Goal: Information Seeking & Learning: Check status

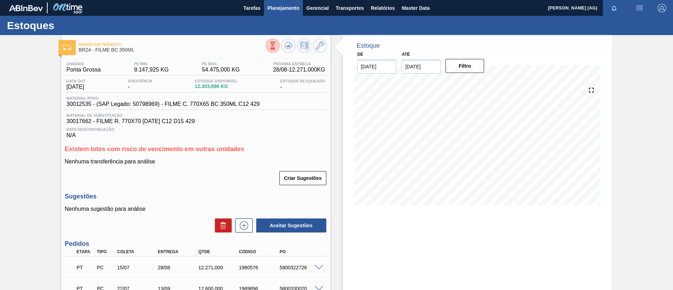
click at [282, 12] on span "Planejamento" at bounding box center [283, 8] width 32 height 8
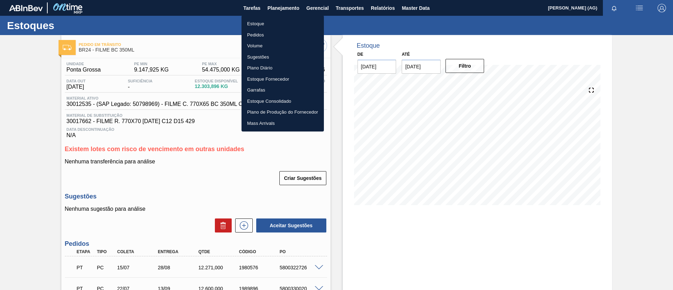
click at [260, 25] on li "Estoque" at bounding box center [282, 23] width 82 height 11
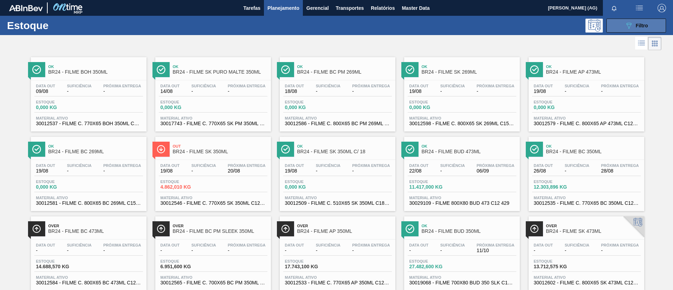
click at [639, 28] on div "089F7B8B-B2A5-4AFE-B5C0-19BA573D28AC Filtro" at bounding box center [635, 25] width 23 height 8
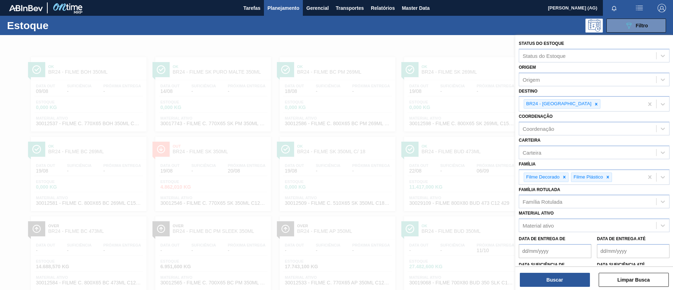
click at [447, 41] on div at bounding box center [336, 180] width 673 height 290
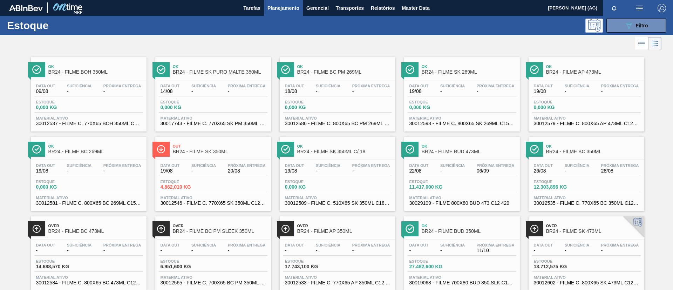
click at [535, 150] on img at bounding box center [534, 149] width 9 height 9
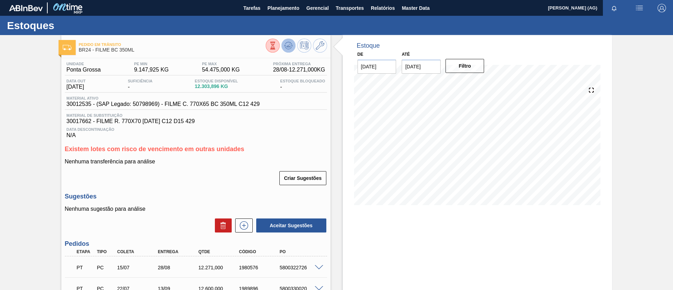
click at [276, 45] on icon at bounding box center [273, 46] width 8 height 8
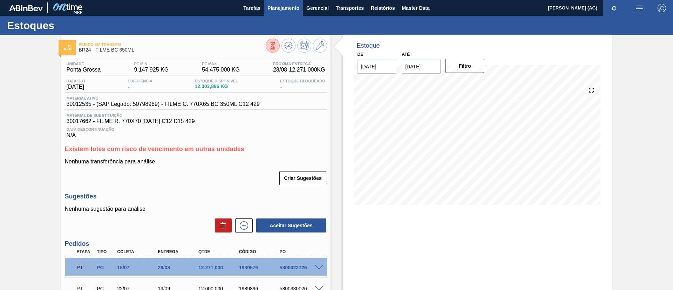
click at [273, 5] on span "Planejamento" at bounding box center [283, 8] width 32 height 8
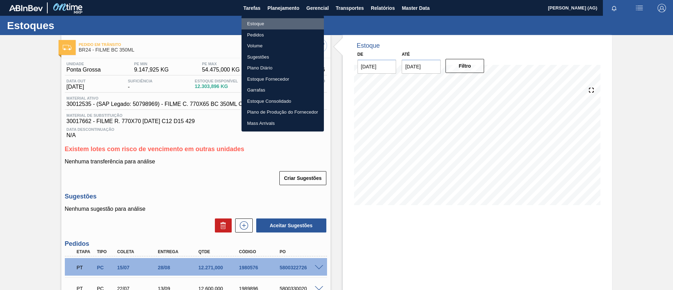
click at [255, 21] on li "Estoque" at bounding box center [282, 23] width 82 height 11
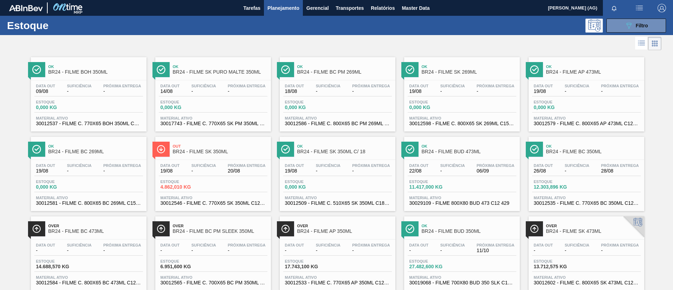
click at [622, 34] on div "Estoque 089F7B8B-B2A5-4AFE-B5C0-19BA573D28AC Filtro" at bounding box center [336, 25] width 673 height 19
click at [622, 32] on div "Estoque 089F7B8B-B2A5-4AFE-B5C0-19BA573D28AC Filtro" at bounding box center [336, 25] width 673 height 19
click at [622, 30] on button "089F7B8B-B2A5-4AFE-B5C0-19BA573D28AC Filtro" at bounding box center [636, 26] width 60 height 14
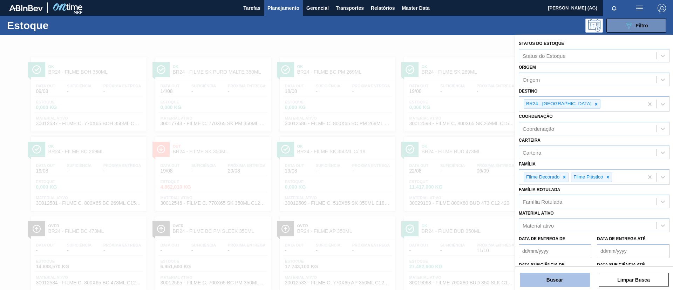
click at [568, 277] on button "Buscar" at bounding box center [555, 280] width 70 height 14
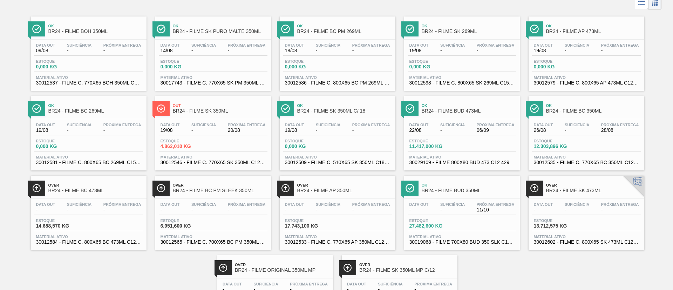
scroll to position [53, 0]
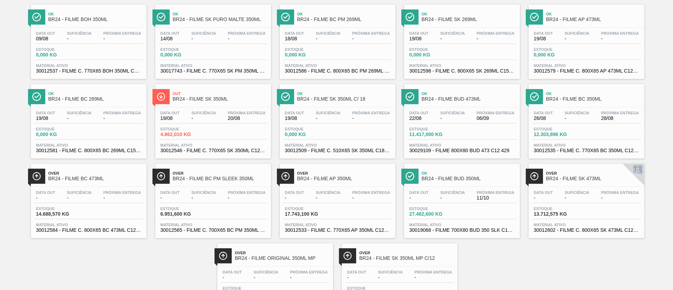
click at [164, 179] on img at bounding box center [161, 176] width 9 height 9
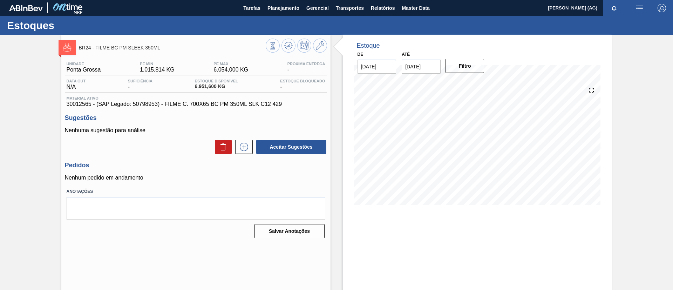
click at [430, 60] on input "[DATE]" at bounding box center [421, 67] width 39 height 14
click at [479, 85] on button "Next Month" at bounding box center [480, 83] width 5 height 5
click at [473, 152] on div "1" at bounding box center [477, 150] width 9 height 9
type input "[DATE]"
click at [461, 66] on button "Filtro" at bounding box center [464, 66] width 39 height 14
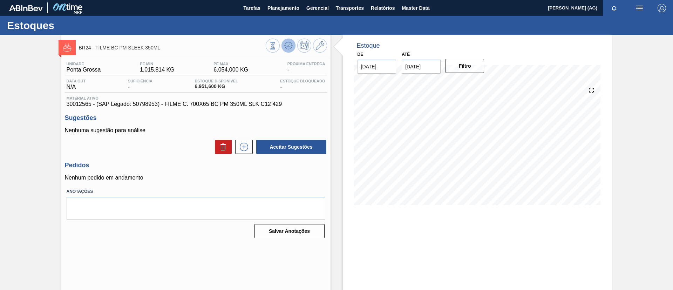
click at [276, 48] on icon at bounding box center [273, 46] width 8 height 8
click at [52, 122] on div "BR24 - FILME BC PM SLEEK 350ML Unidade Ponta Grossa PE MIN 1.015,814 KG PE MAX …" at bounding box center [336, 168] width 673 height 266
